Goal: Task Accomplishment & Management: Manage account settings

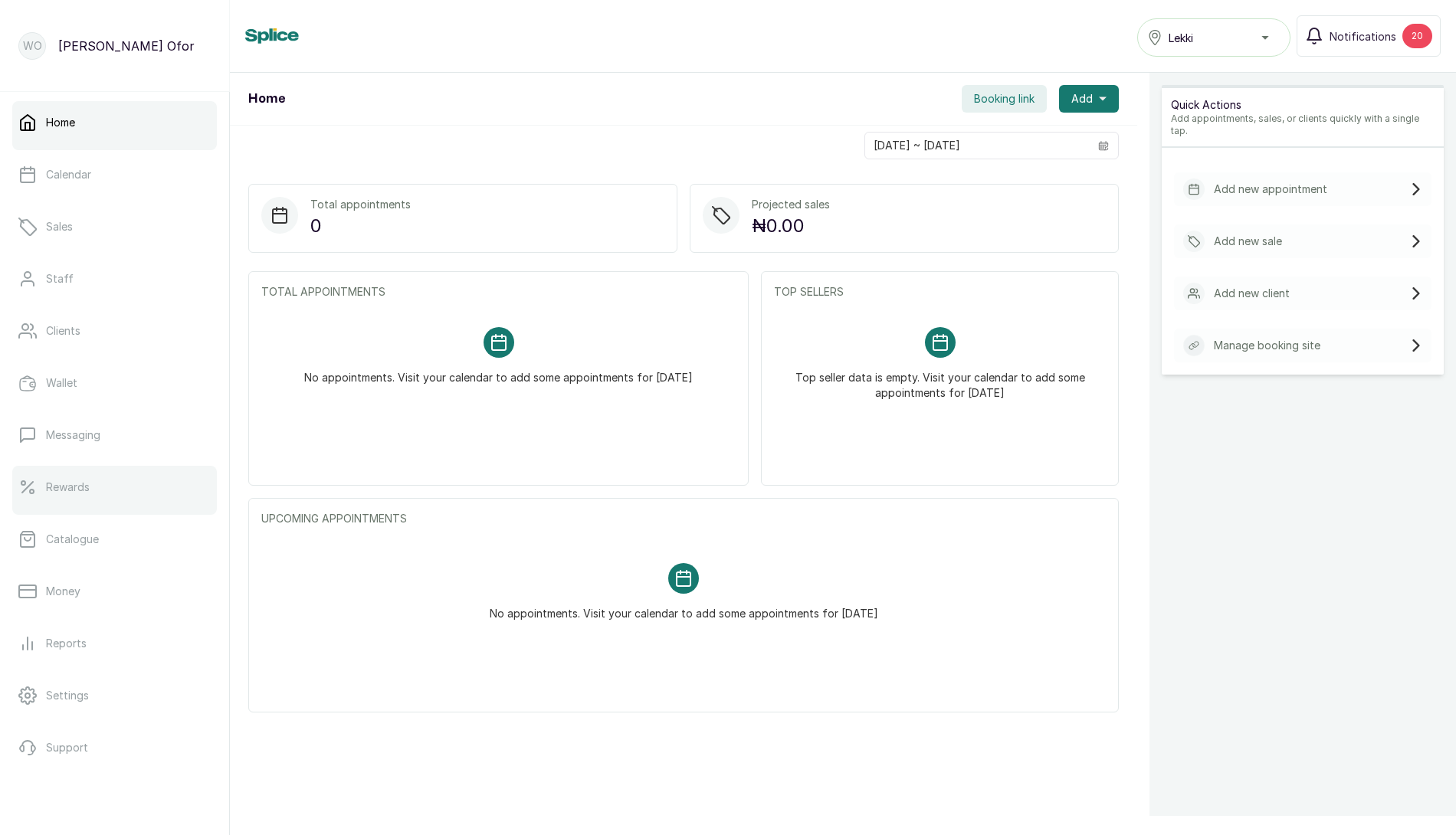
scroll to position [70, 0]
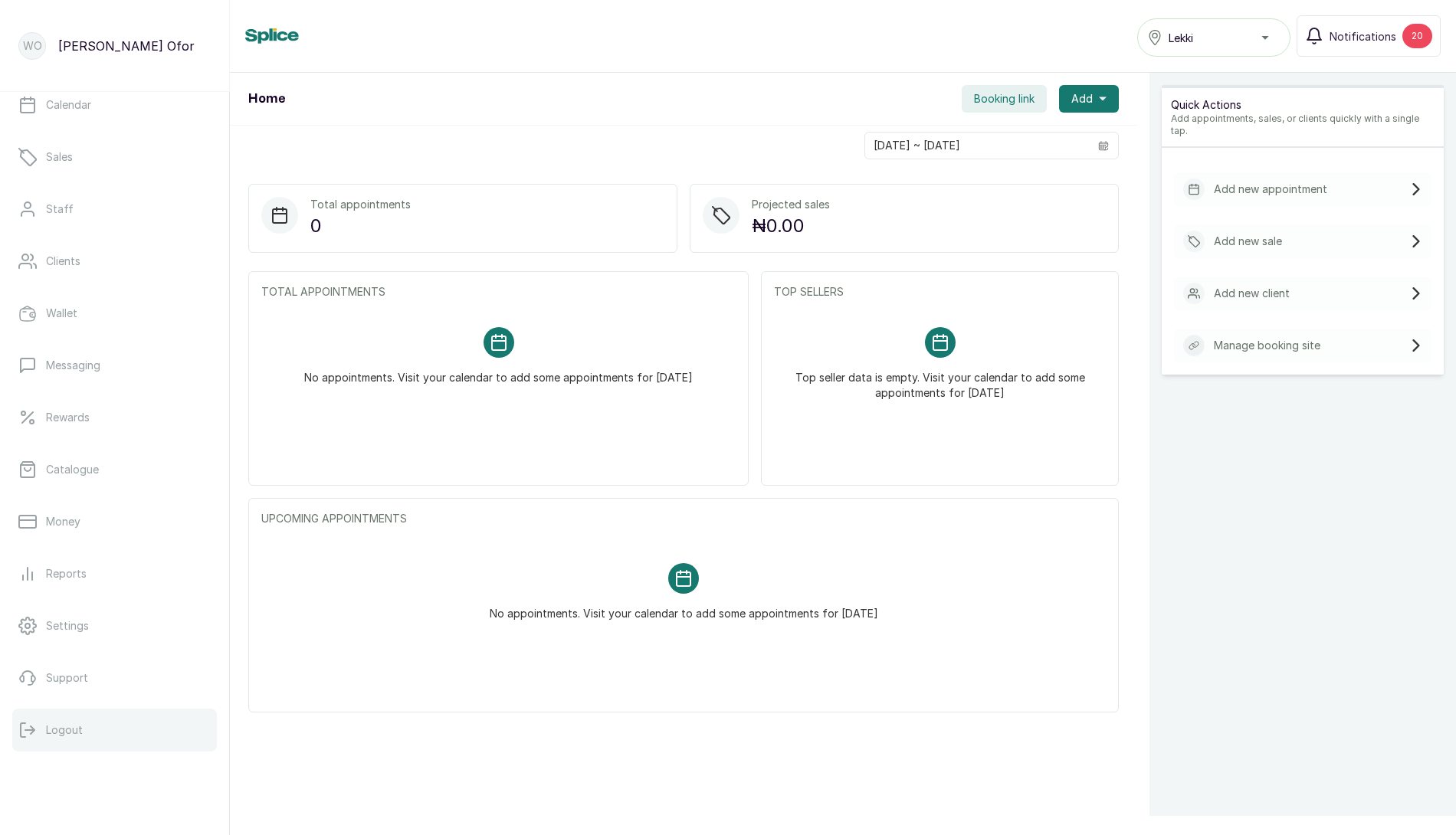
click at [62, 728] on p "Logout" at bounding box center [64, 730] width 36 height 15
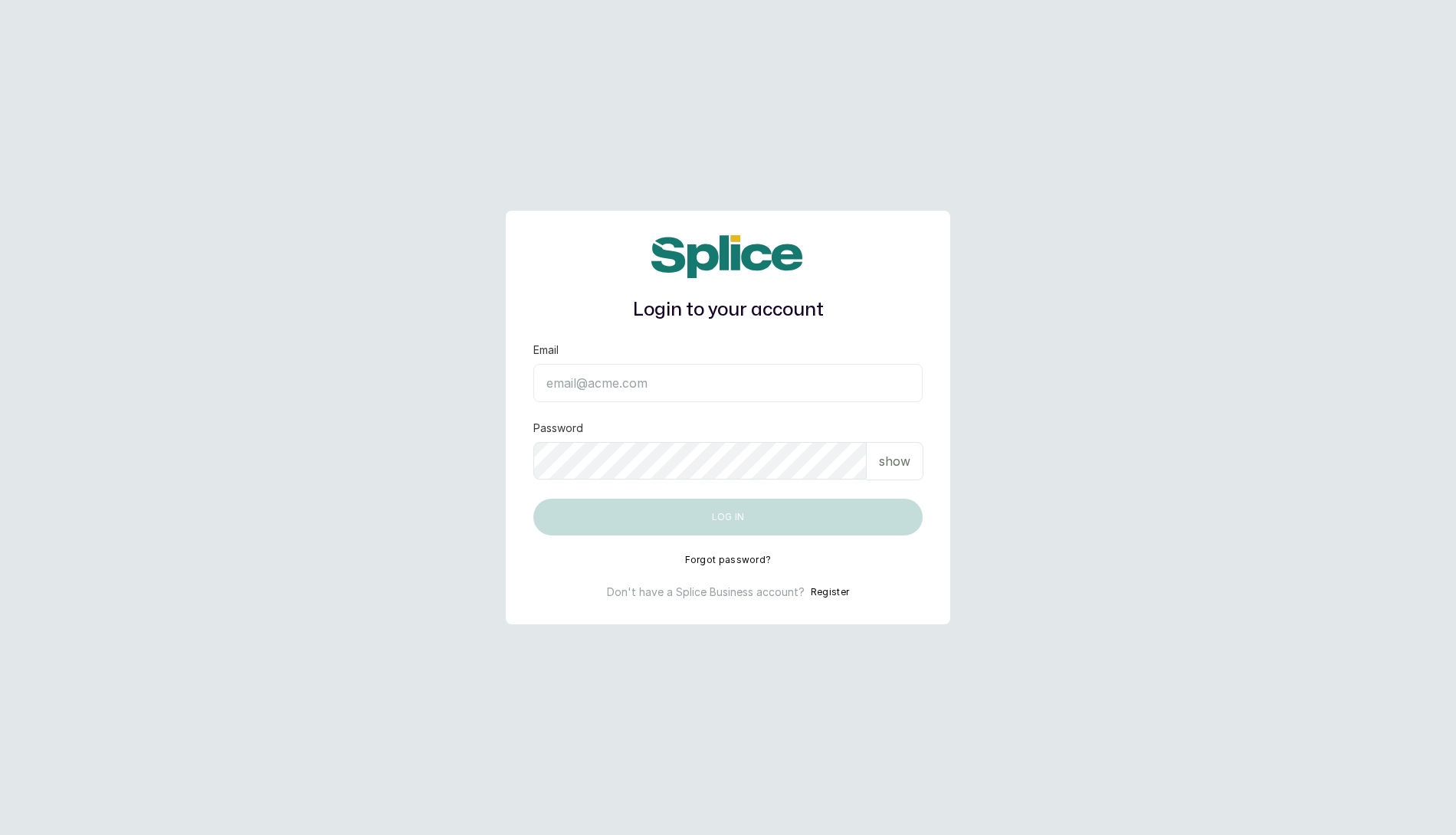
click at [648, 374] on input "Email" at bounding box center [728, 383] width 389 height 38
type input "layo@withsplice.com"
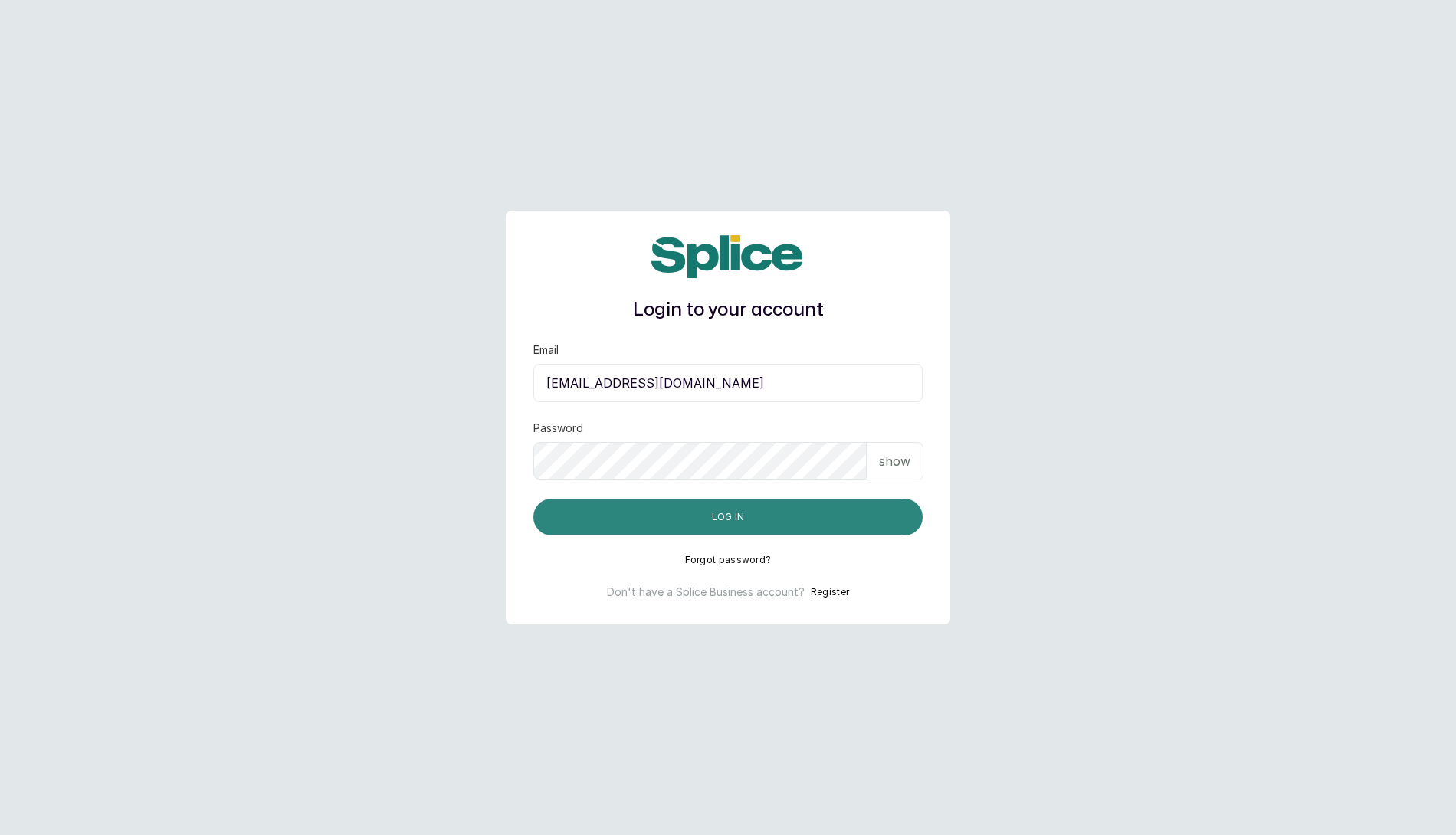
click at [713, 511] on button "Log in" at bounding box center [728, 517] width 389 height 36
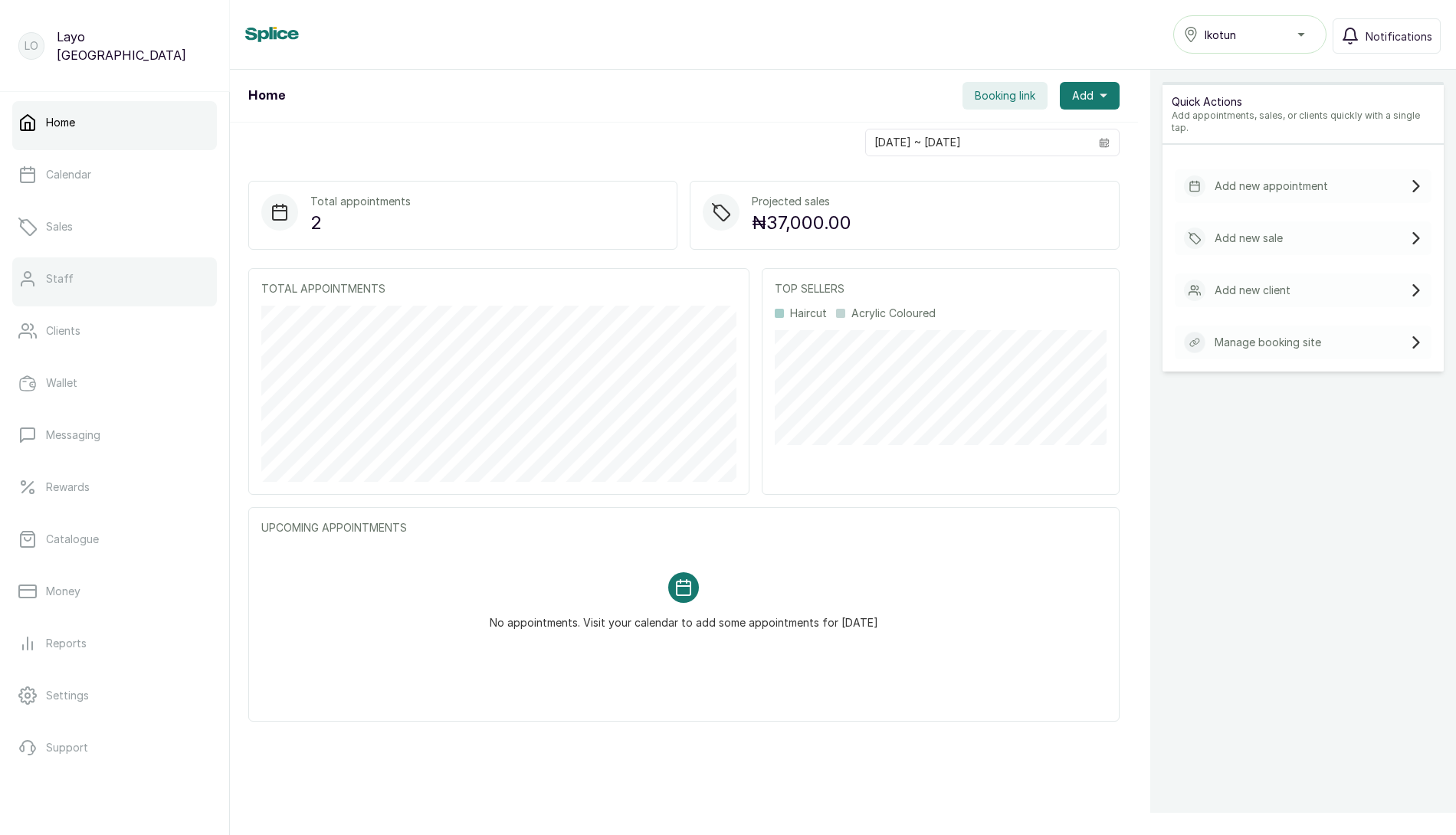
click at [72, 282] on link "Staff" at bounding box center [115, 279] width 205 height 43
